Goal: Information Seeking & Learning: Learn about a topic

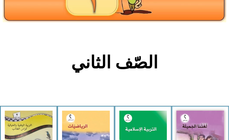
scroll to position [118, 0]
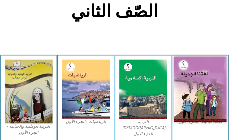
click at [195, 93] on img at bounding box center [200, 88] width 53 height 65
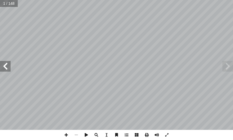
click at [6, 62] on span at bounding box center [5, 66] width 11 height 11
click at [6, 63] on span at bounding box center [5, 66] width 11 height 11
click at [6, 64] on span at bounding box center [5, 66] width 11 height 11
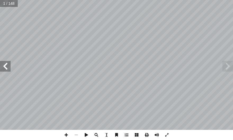
click at [6, 64] on span at bounding box center [5, 66] width 11 height 11
click at [7, 64] on span at bounding box center [5, 66] width 11 height 11
click at [8, 64] on span at bounding box center [5, 66] width 11 height 11
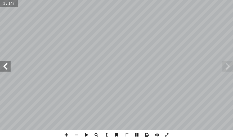
click at [8, 64] on span at bounding box center [5, 66] width 11 height 11
click at [9, 64] on span at bounding box center [5, 66] width 11 height 11
click at [8, 64] on span at bounding box center [5, 66] width 11 height 11
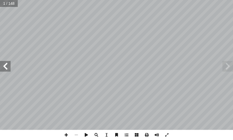
click at [8, 64] on span at bounding box center [5, 66] width 11 height 11
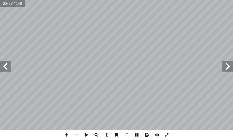
click at [6, 65] on span at bounding box center [5, 66] width 11 height 11
click at [6, 66] on span at bounding box center [5, 66] width 11 height 11
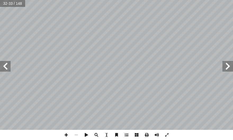
click at [5, 66] on span at bounding box center [5, 66] width 11 height 11
click at [66, 134] on span at bounding box center [66, 134] width 10 height 10
click at [78, 133] on span at bounding box center [76, 134] width 10 height 10
drag, startPoint x: 66, startPoint y: 136, endPoint x: 68, endPoint y: 133, distance: 3.6
click at [67, 135] on span at bounding box center [66, 134] width 10 height 10
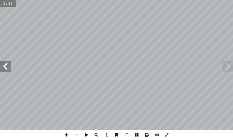
click at [119, 136] on span at bounding box center [127, 134] width 10 height 10
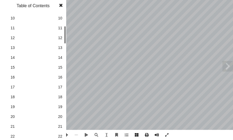
click at [59, 94] on span "18" at bounding box center [60, 97] width 4 height 6
click at [62, 3] on span at bounding box center [61, 5] width 10 height 11
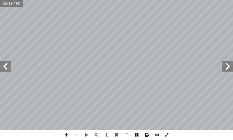
click at [4, 66] on span at bounding box center [5, 66] width 11 height 11
click at [69, 134] on span at bounding box center [66, 134] width 10 height 10
click at [74, 134] on span at bounding box center [76, 134] width 10 height 10
